Goal: Task Accomplishment & Management: Complete application form

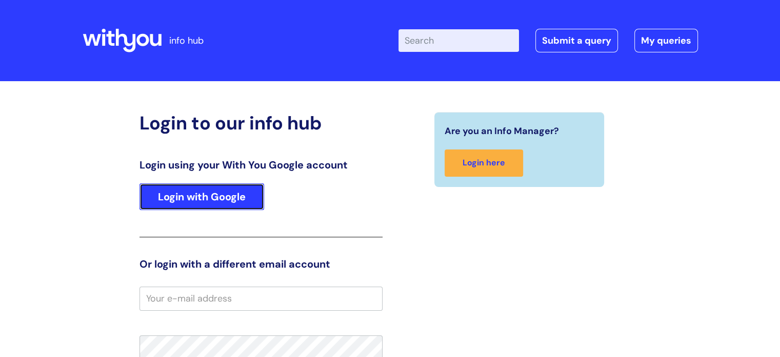
click at [209, 190] on link "Login with Google" at bounding box center [202, 196] width 125 height 27
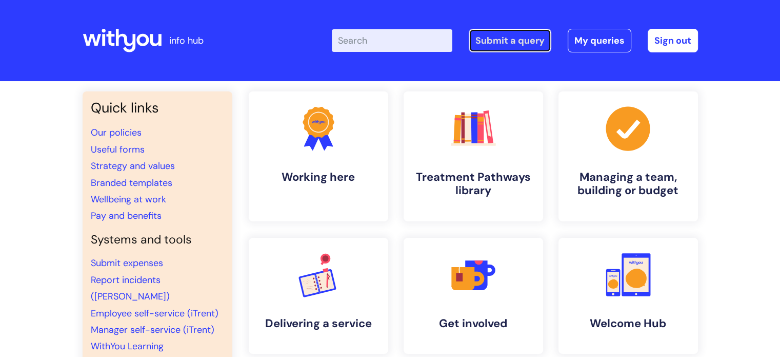
click at [493, 42] on link "Submit a query" at bounding box center [510, 41] width 83 height 24
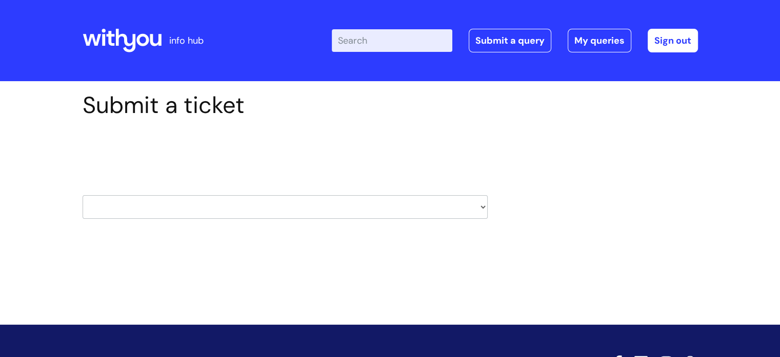
click at [486, 205] on select "HR / People IT and Support Clinical Drug Alerts Finance Accounts Data Support T…" at bounding box center [285, 207] width 405 height 24
select select "property_&_estates"
click at [83, 195] on select "HR / People IT and Support Clinical Drug Alerts Finance Accounts Data Support T…" at bounding box center [285, 207] width 405 height 24
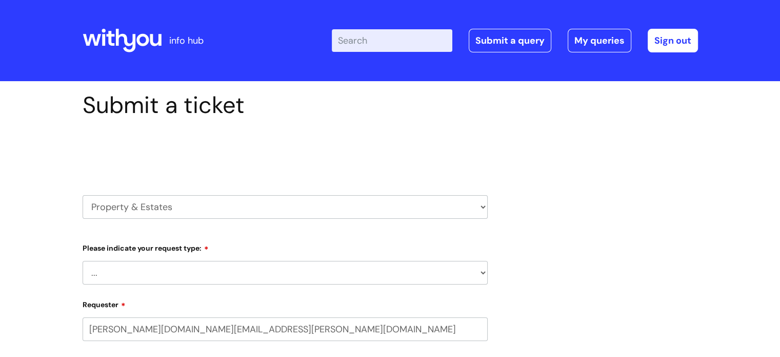
select select "80004418200"
click at [486, 272] on select "... Facilities Support Lease/ Tenancy Agreements Health & Safety and Environmen…" at bounding box center [285, 273] width 405 height 24
select select "Facilities Support"
click at [83, 261] on select "... Facilities Support Lease/ Tenancy Agreements Health & Safety and Environmen…" at bounding box center [285, 273] width 405 height 24
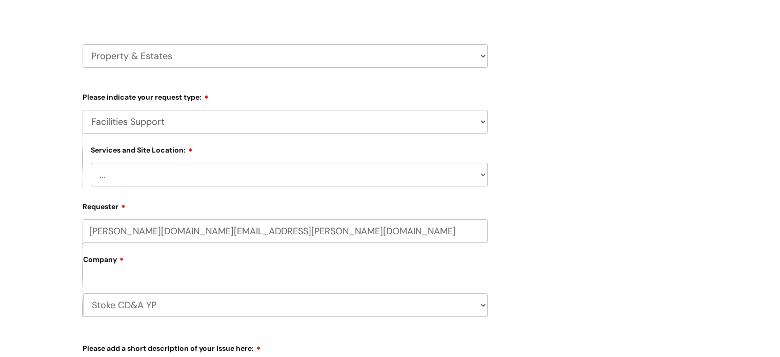
scroll to position [154, 0]
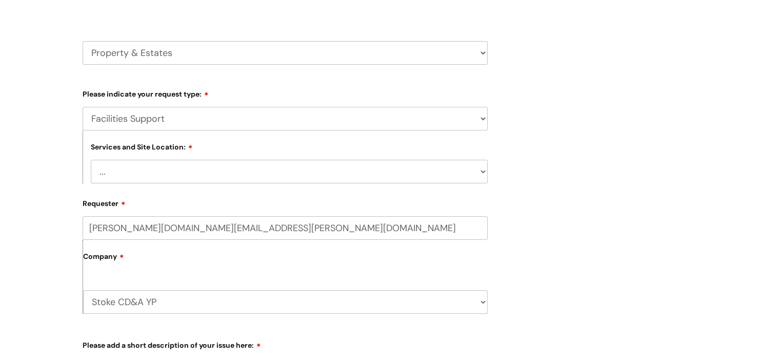
click at [479, 169] on select "... Cleethorpes Darlington Tubwell Darlington Coniscliffe Grimsby Preston Redca…" at bounding box center [289, 172] width 397 height 24
click at [91, 160] on select "... Cleethorpes Darlington Tubwell Darlington Coniscliffe Grimsby Preston Redca…" at bounding box center [289, 172] width 397 height 24
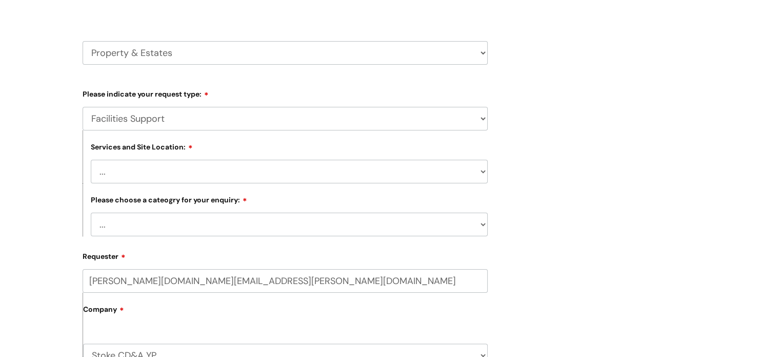
click at [482, 172] on select "... Cleethorpes Darlington Tubwell Darlington Coniscliffe Grimsby Preston Redca…" at bounding box center [289, 172] width 397 height 24
select select "Stoke on Trent"
click at [91, 160] on select "... Cleethorpes Darlington Tubwell Darlington Coniscliffe Grimsby Preston Redca…" at bounding box center [289, 172] width 397 height 24
click at [482, 222] on select "... Electrical and Lighting Plumbing and Drainage Heating and Cooling Fixtures,…" at bounding box center [289, 224] width 397 height 24
select select "Fixtures, Fittings, and Furniture"
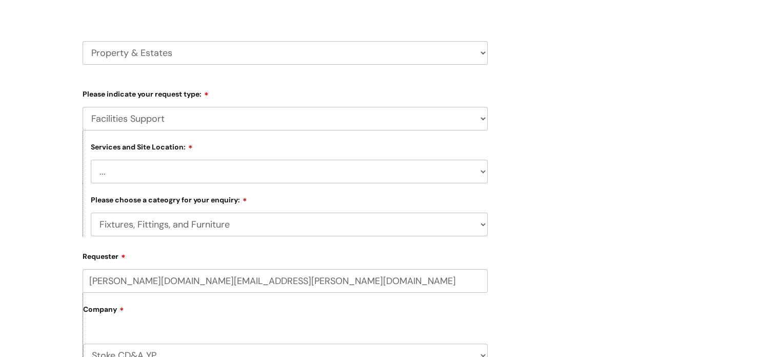
click at [91, 213] on select "... Electrical and Lighting Plumbing and Drainage Heating and Cooling Fixtures,…" at bounding box center [289, 224] width 397 height 24
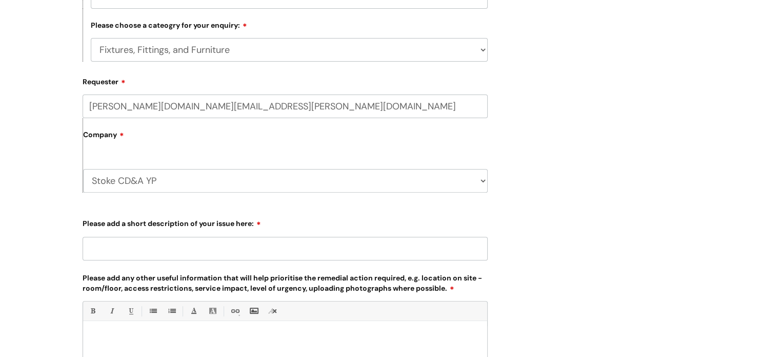
scroll to position [359, 0]
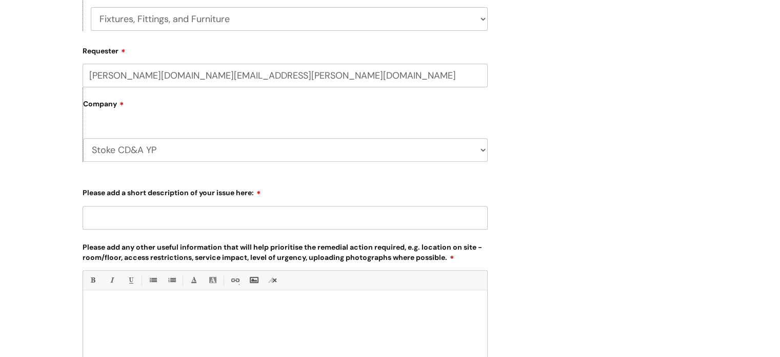
click at [390, 225] on input "Please add a short description of your issue here:" at bounding box center [285, 218] width 405 height 24
type input "Handyman tasks"
click at [355, 299] on div at bounding box center [285, 330] width 404 height 71
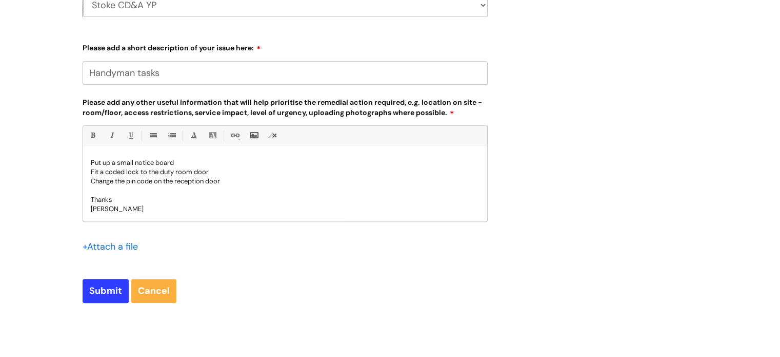
scroll to position [523, 0]
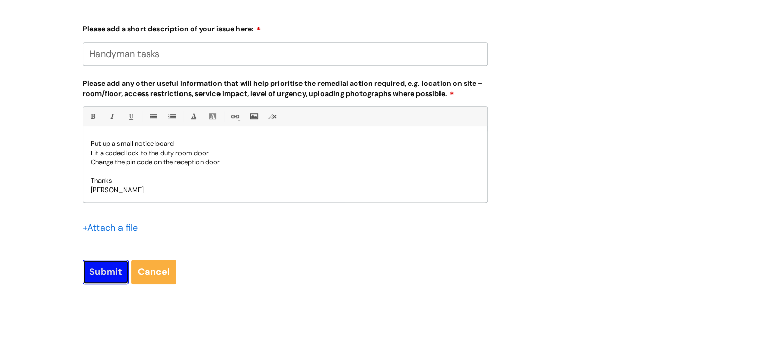
click at [105, 271] on input "Submit" at bounding box center [106, 272] width 46 height 24
type input "Please Wait..."
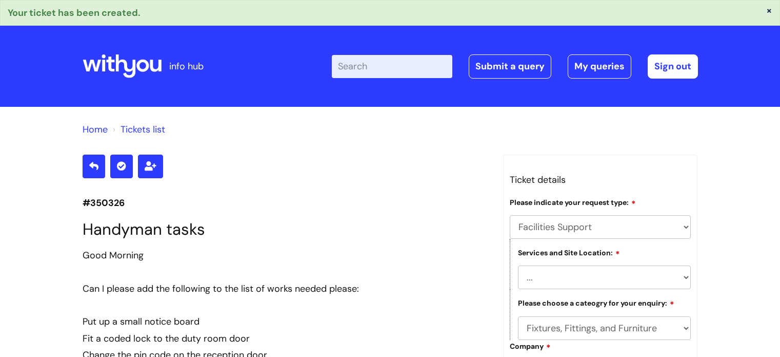
select select "Facilities Support"
select select "Stoke on Trent"
select select "Fixtures, Fittings, and Furniture"
click at [594, 71] on link "My queries" at bounding box center [600, 66] width 64 height 24
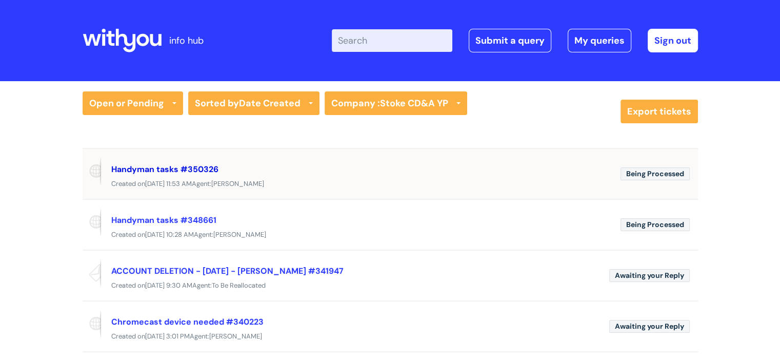
click at [140, 167] on link "Handyman tasks #350326" at bounding box center [164, 169] width 107 height 11
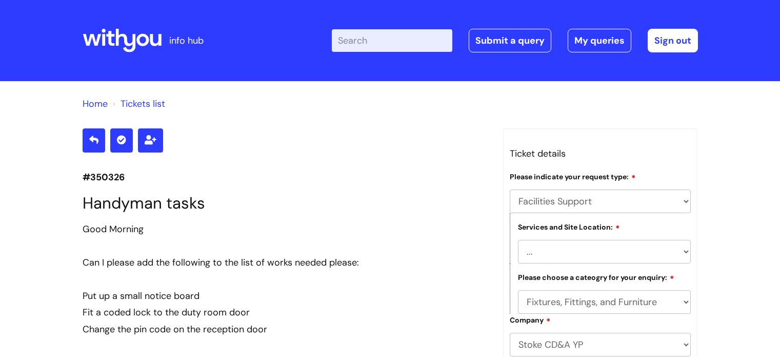
select select "Facilities Support"
select select "[GEOGRAPHIC_DATA]"
select select "Fixtures, Fittings, and Furniture"
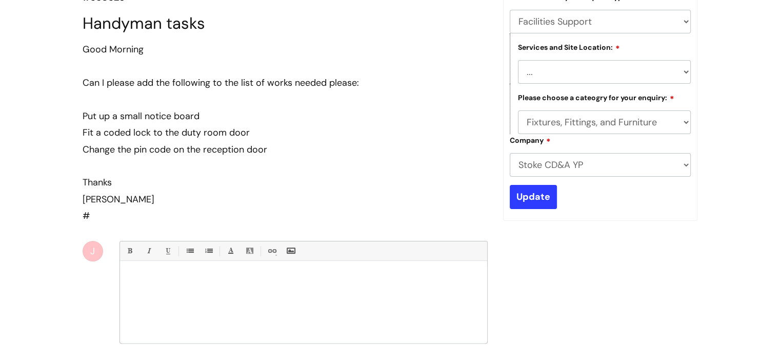
scroll to position [176, 0]
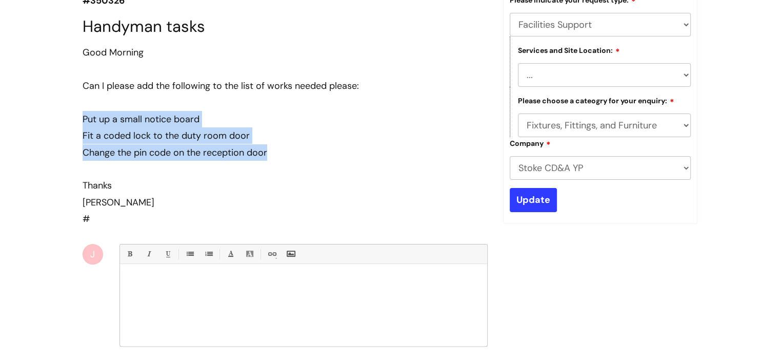
drag, startPoint x: 82, startPoint y: 118, endPoint x: 270, endPoint y: 156, distance: 192.2
click at [270, 156] on div "Good Morning Can I please add the following to the list of works needed please:…" at bounding box center [285, 127] width 405 height 166
copy div "Put up a small notice board Fit a coded lock to the duty room door Change the p…"
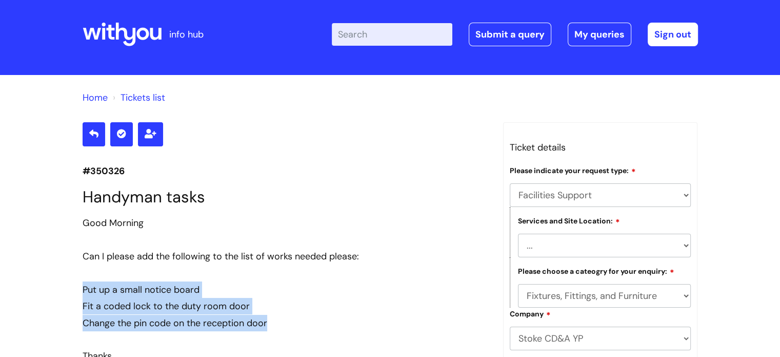
scroll to position [0, 0]
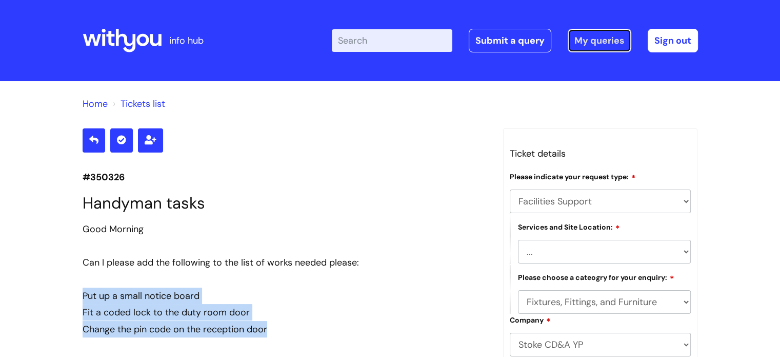
drag, startPoint x: 609, startPoint y: 41, endPoint x: 616, endPoint y: 47, distance: 9.5
click at [609, 41] on link "My queries" at bounding box center [600, 41] width 64 height 24
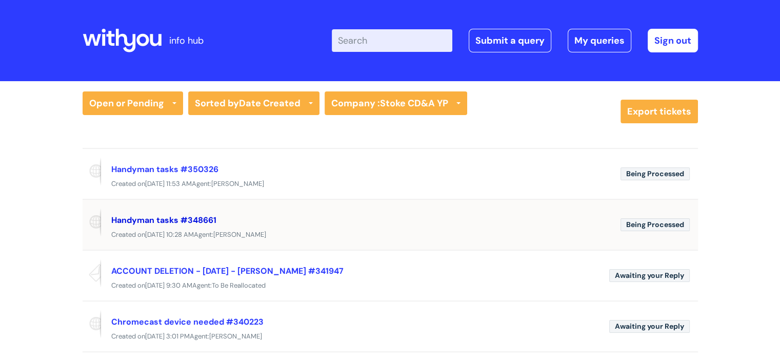
click at [138, 219] on link "Handyman tasks #348661" at bounding box center [163, 219] width 105 height 11
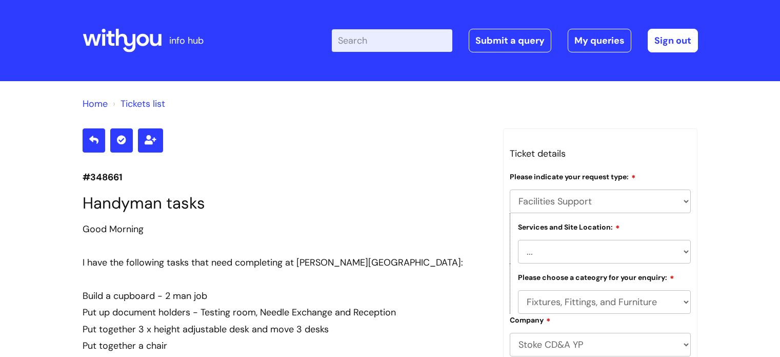
select select "Facilities Support"
select select "[GEOGRAPHIC_DATA]"
select select "Fixtures, Fittings, and Furniture"
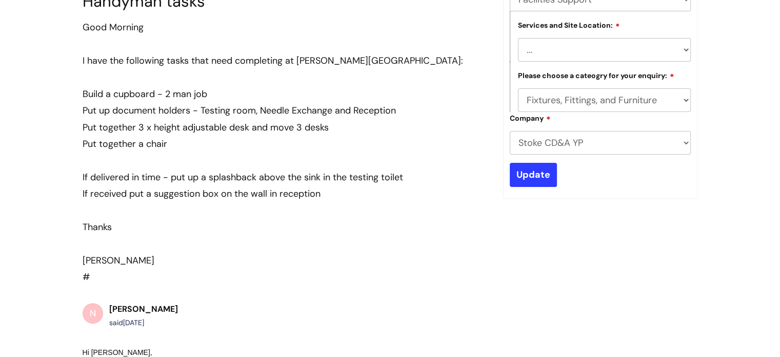
scroll to position [191, 0]
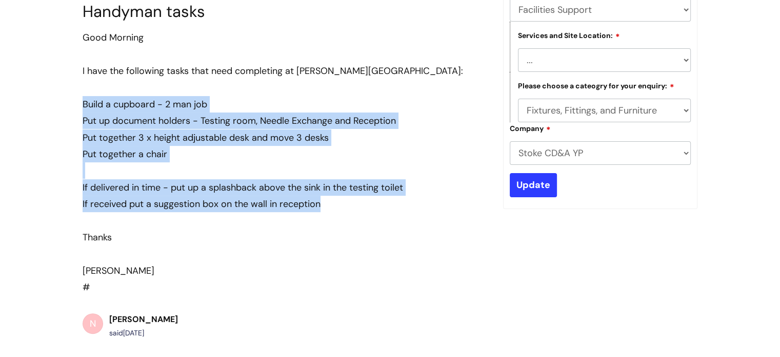
drag, startPoint x: 82, startPoint y: 102, endPoint x: 417, endPoint y: 205, distance: 350.1
click at [417, 205] on div "Good Morning I have the following tasks that need completing at [PERSON_NAME][G…" at bounding box center [285, 153] width 405 height 249
copy div "Build a cupboard - 2 man job Put up document holders - Testing room, Needle Exc…"
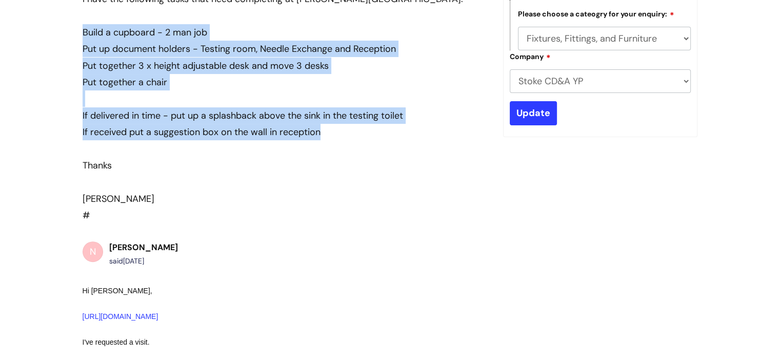
scroll to position [243, 0]
